Goal: Check status: Check status

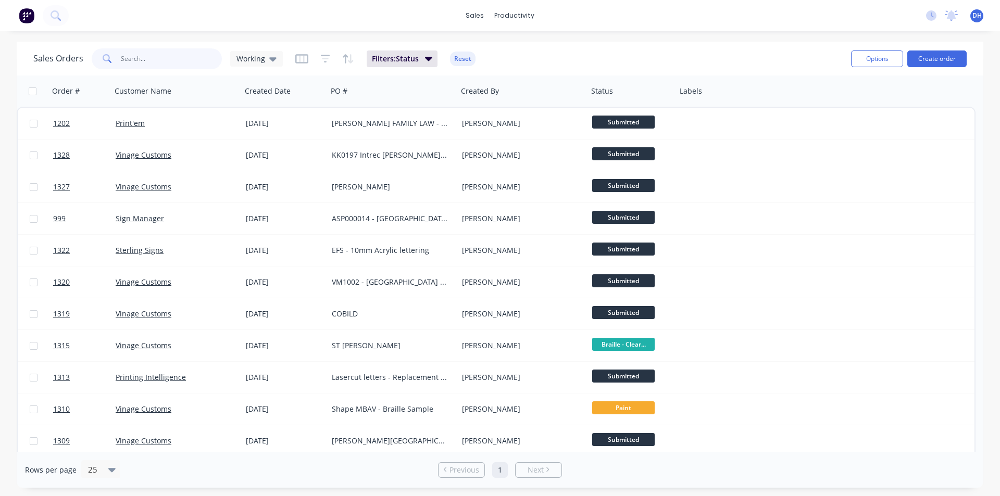
click at [165, 63] on input "text" at bounding box center [172, 58] width 102 height 21
type input "360"
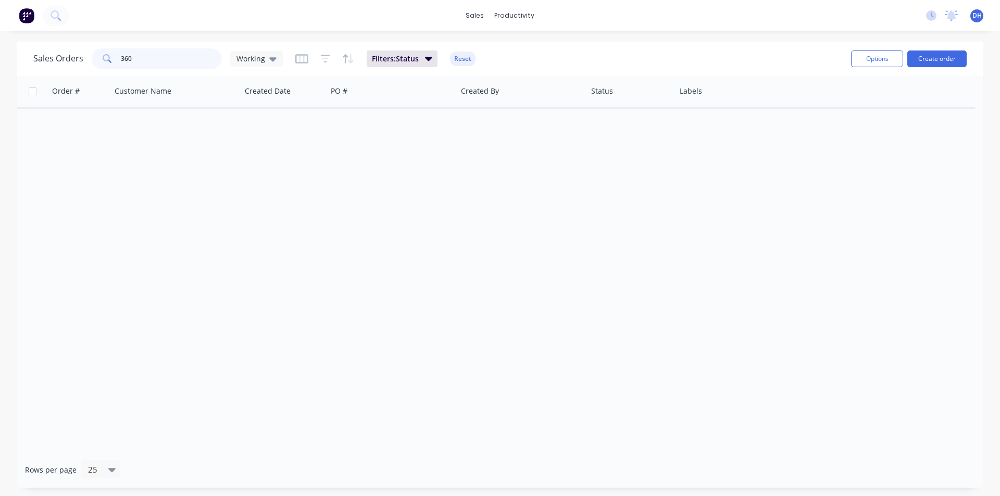
drag, startPoint x: 128, startPoint y: 59, endPoint x: 81, endPoint y: 56, distance: 46.4
click at [81, 56] on div "Sales Orders 360 Working" at bounding box center [157, 58] width 249 height 21
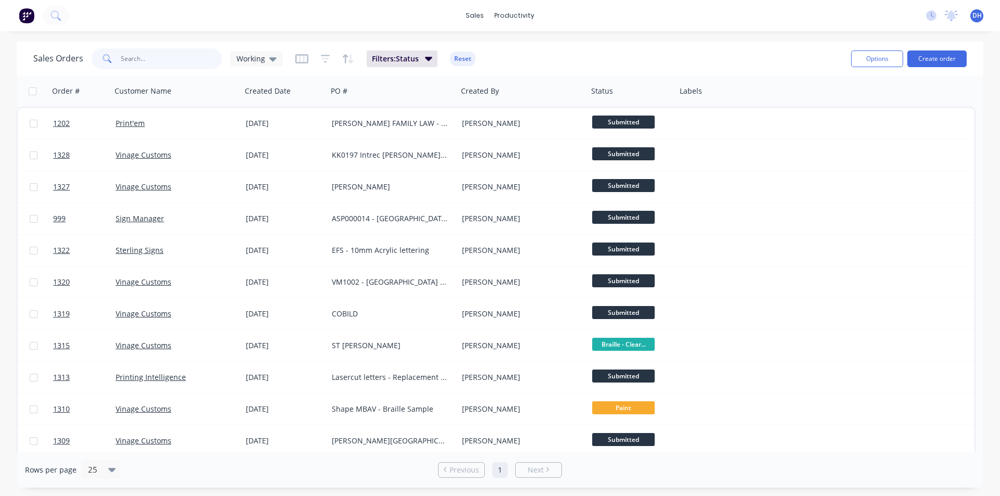
type input "f"
click at [490, 69] on div at bounding box center [484, 70] width 16 height 9
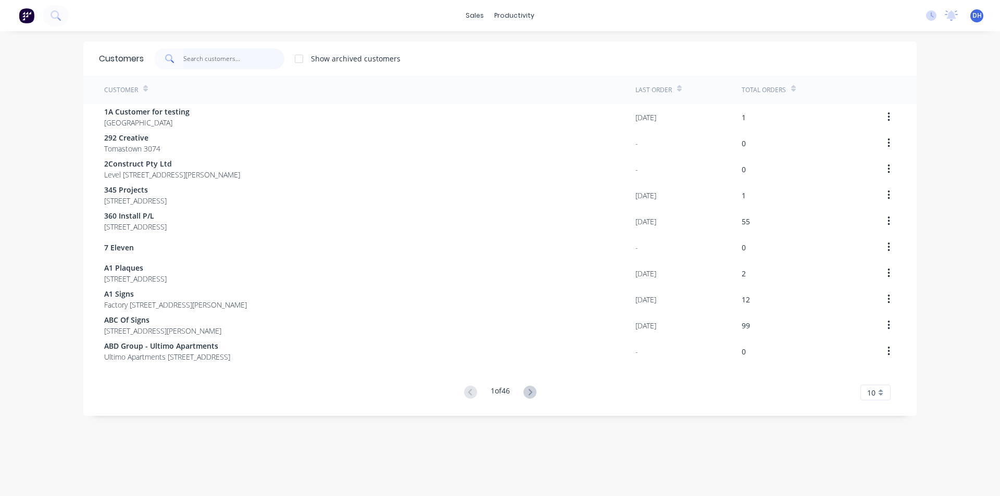
click at [190, 61] on input "text" at bounding box center [234, 58] width 102 height 21
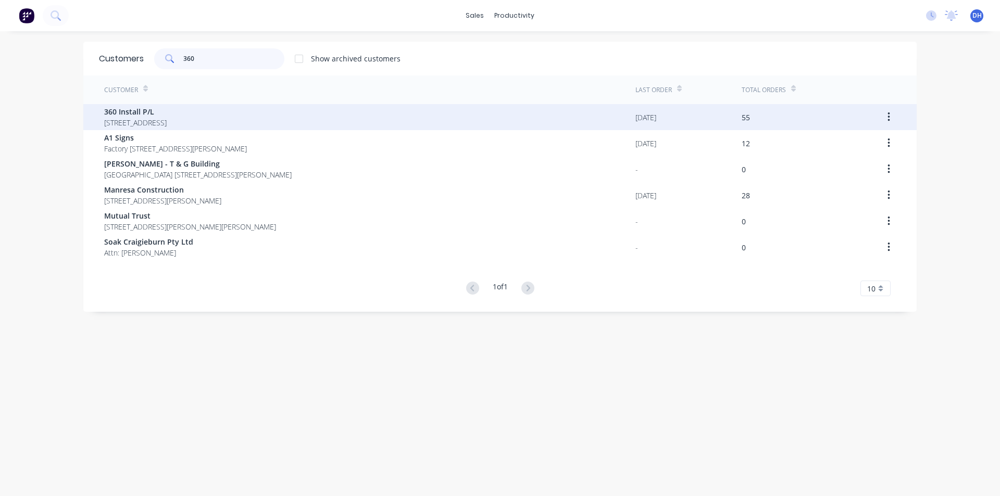
type input "360"
click at [135, 111] on span "360 Install P/L" at bounding box center [135, 111] width 63 height 11
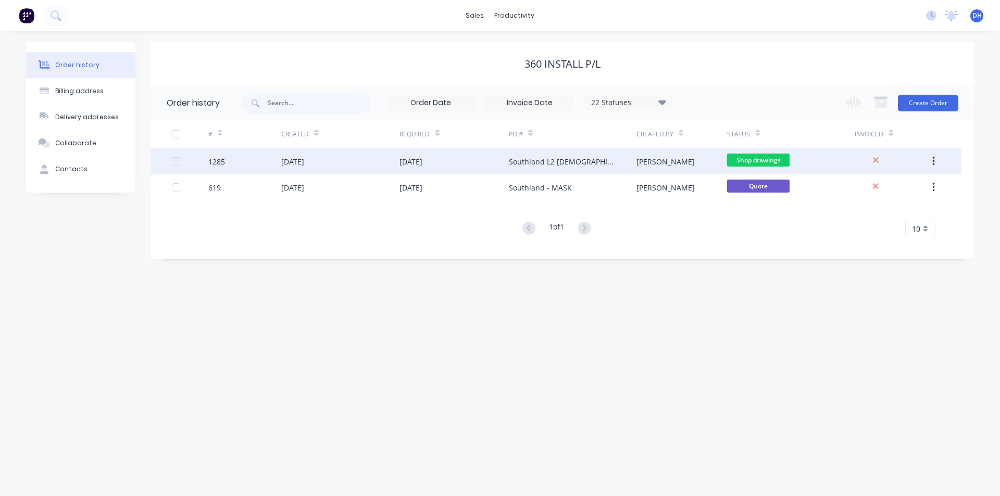
click at [536, 158] on div "Southland L2 Female Amenities" at bounding box center [562, 161] width 107 height 11
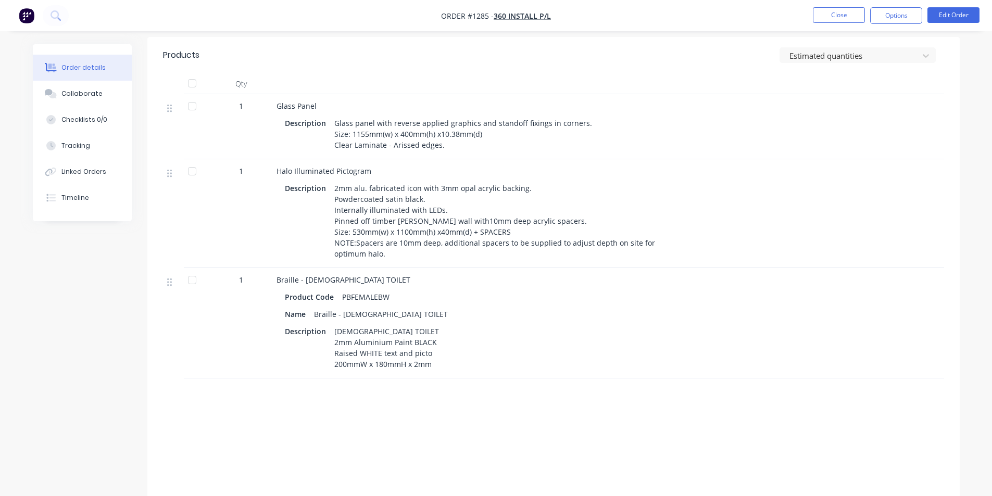
scroll to position [397, 0]
